Goal: Check status: Check status

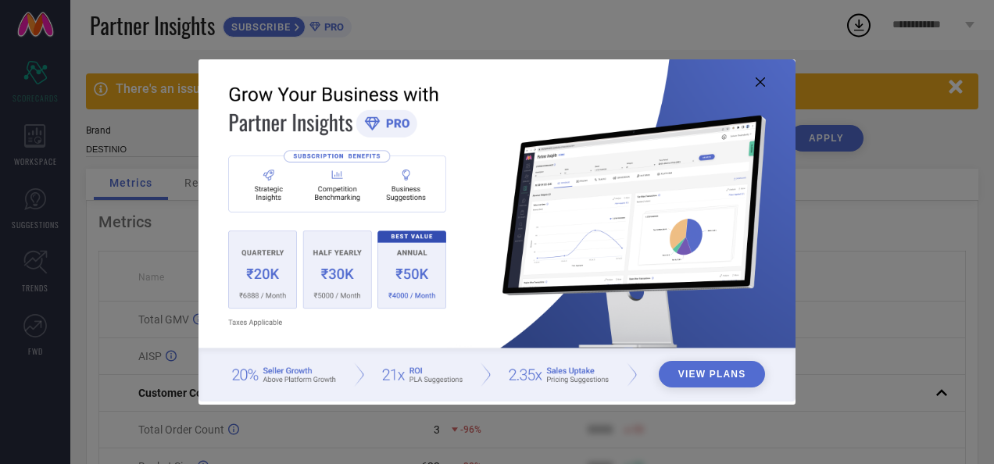
click at [757, 82] on icon at bounding box center [760, 81] width 9 height 9
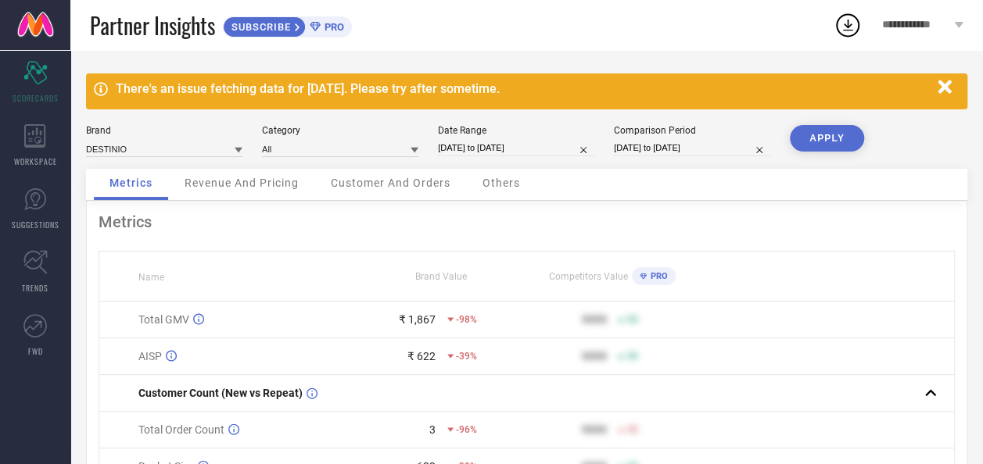
click at [503, 145] on input "01-09-2025 to 01-09-2025" at bounding box center [516, 148] width 156 height 16
select select "8"
select select "2025"
select select "9"
select select "2025"
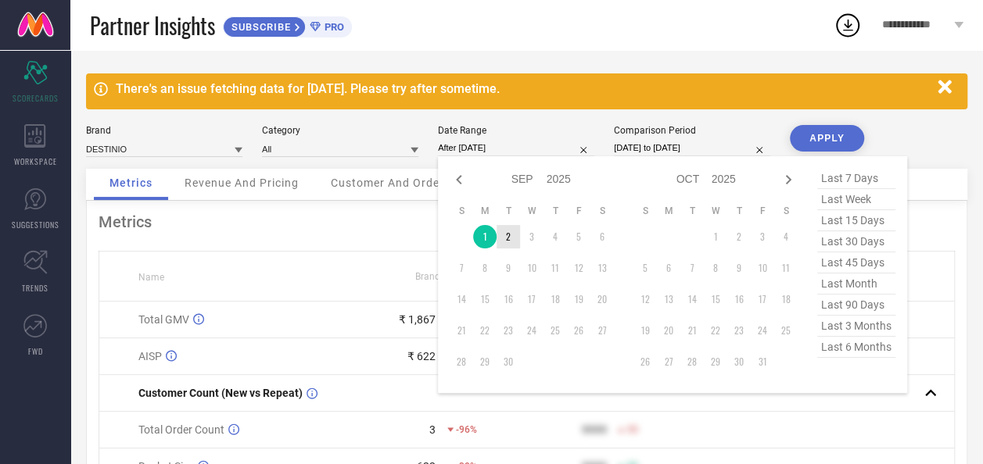
click at [505, 235] on td "2" at bounding box center [507, 236] width 23 height 23
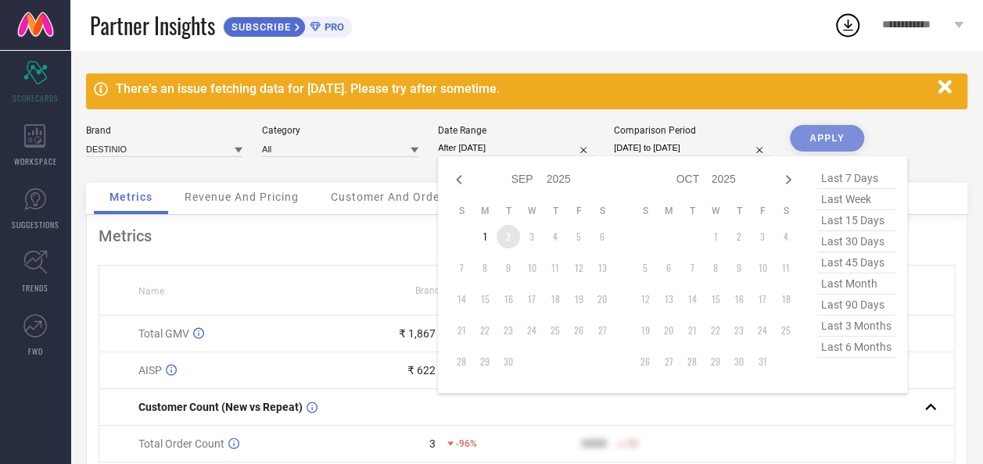
type input "02-09-2025 to 02-09-2025"
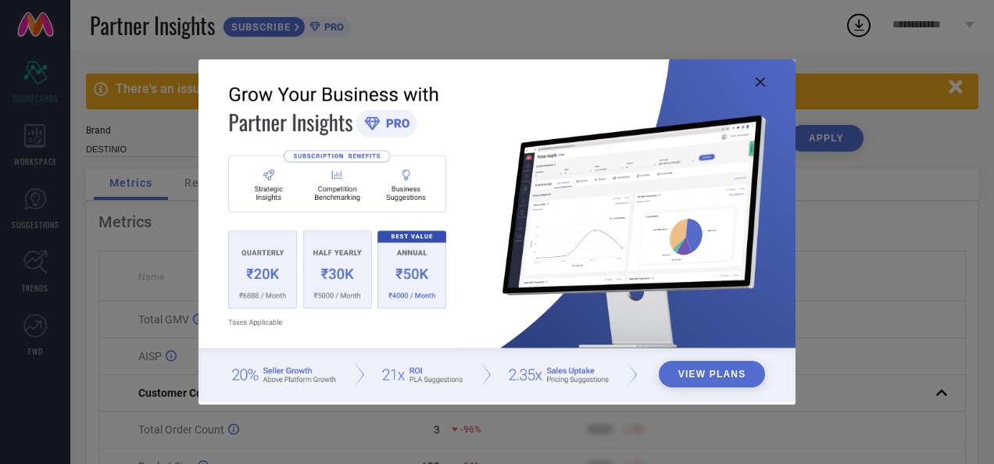
click at [762, 89] on img at bounding box center [497, 230] width 596 height 343
click at [761, 80] on icon at bounding box center [760, 81] width 9 height 9
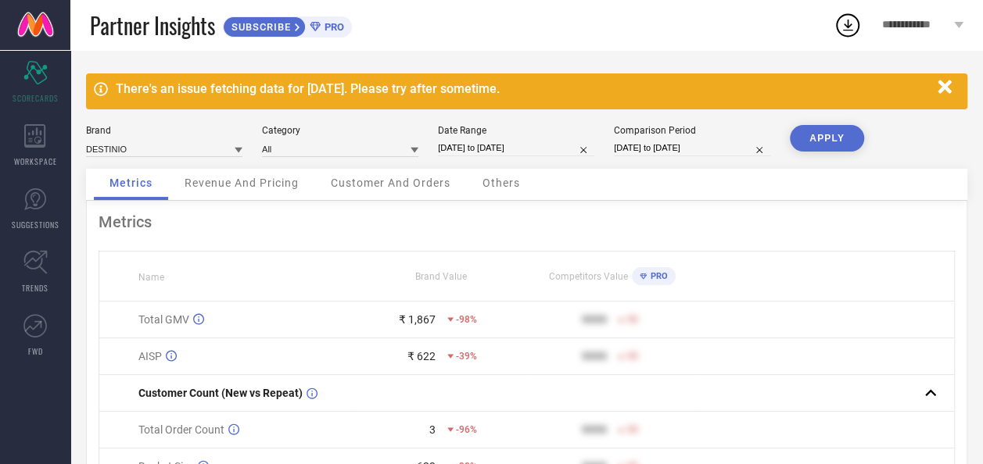
select select "8"
select select "2025"
select select "9"
select select "2025"
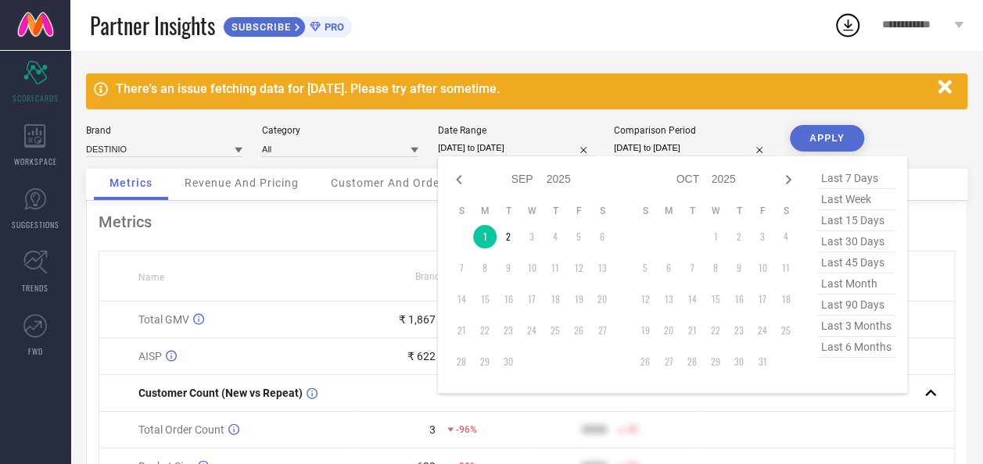
click at [491, 144] on input "01-09-2025 to 01-09-2025" at bounding box center [516, 148] width 156 height 16
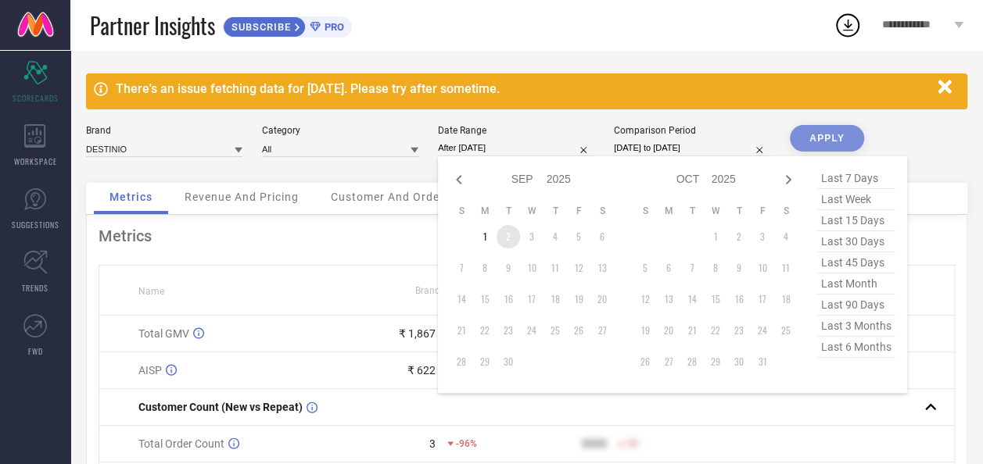
click at [503, 233] on td "2" at bounding box center [507, 236] width 23 height 23
type input "02-09-2025 to 02-09-2025"
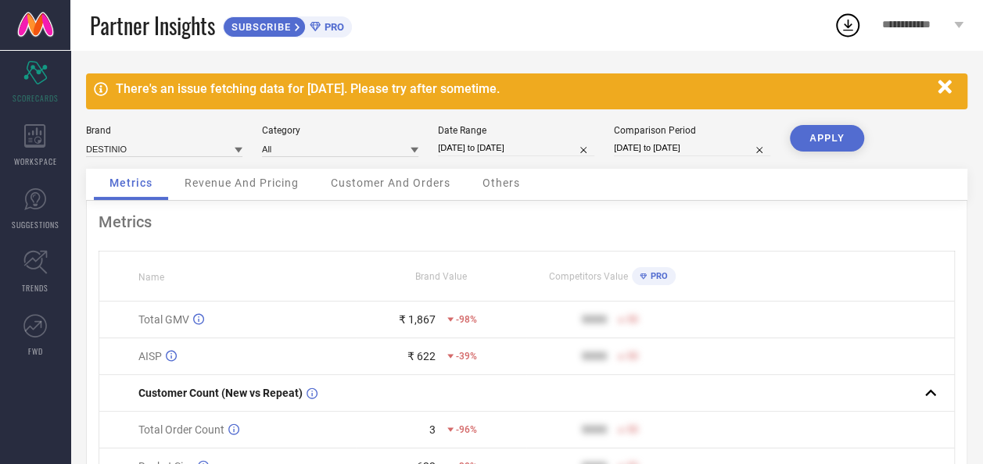
click at [860, 128] on button "APPLY" at bounding box center [827, 138] width 74 height 27
click at [845, 138] on button "APPLY" at bounding box center [827, 138] width 74 height 27
